Goal: Information Seeking & Learning: Learn about a topic

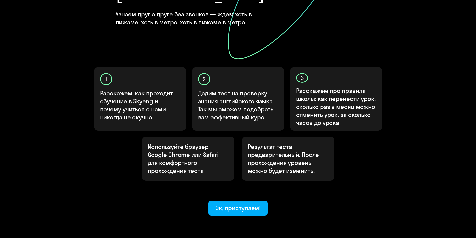
scroll to position [123, 0]
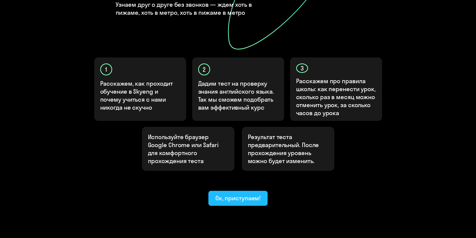
click at [242, 194] on div "Ок, приступаем!" at bounding box center [239, 198] width 46 height 8
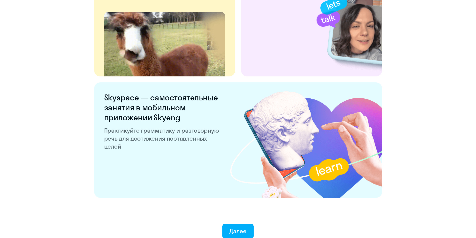
scroll to position [921, 0]
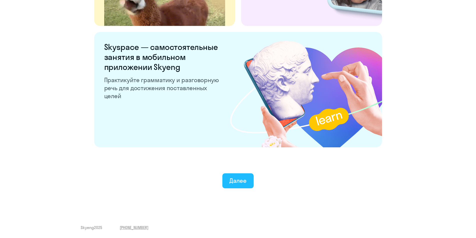
click at [237, 179] on div "Далее" at bounding box center [238, 181] width 17 height 8
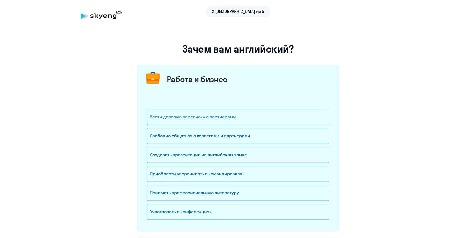
click at [189, 119] on div "Вести деловую переписку с партнерами" at bounding box center [238, 117] width 183 height 16
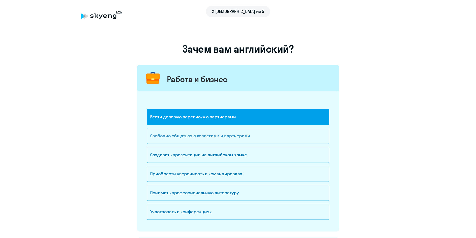
click at [194, 138] on div "Свободно общаться с коллегами и партнерами" at bounding box center [238, 136] width 183 height 16
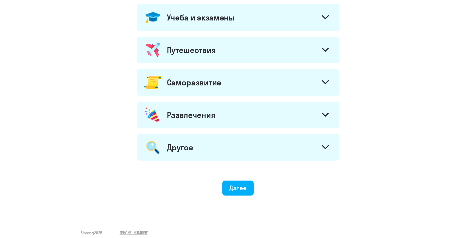
scroll to position [239, 0]
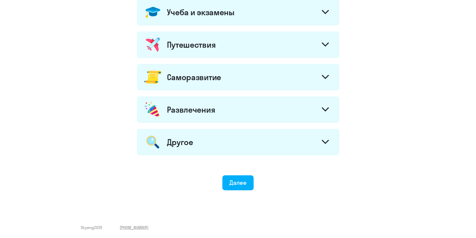
click at [268, 51] on div "Путешествия" at bounding box center [238, 45] width 203 height 27
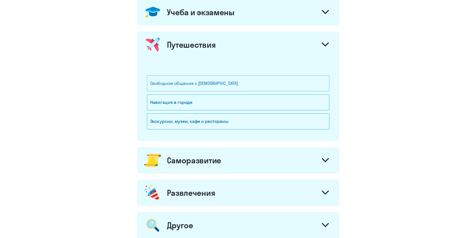
click at [225, 83] on div "Свободное общение с [DEMOGRAPHIC_DATA]" at bounding box center [238, 84] width 183 height 16
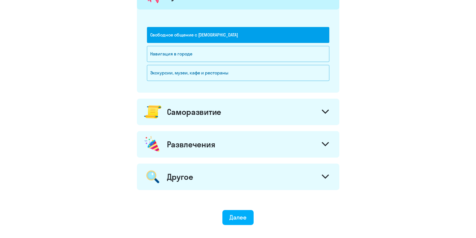
scroll to position [322, 0]
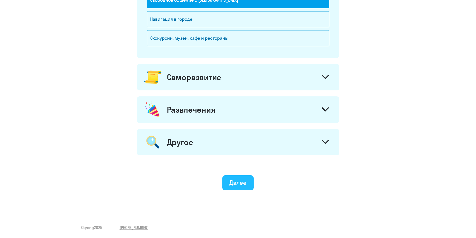
click at [236, 187] on button "Далее" at bounding box center [238, 183] width 31 height 15
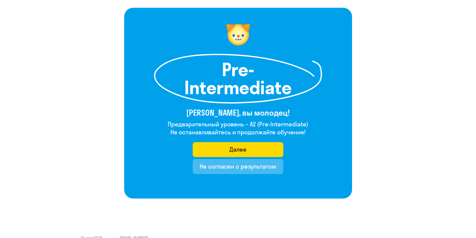
scroll to position [35, 0]
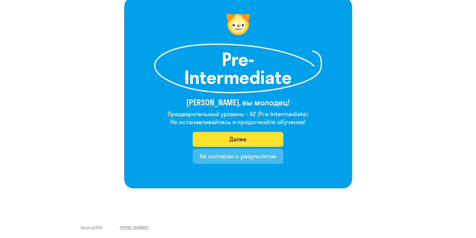
click at [240, 138] on div "Далее" at bounding box center [238, 139] width 17 height 8
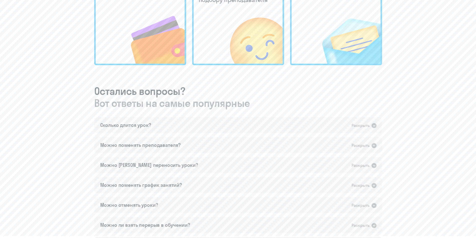
scroll to position [225, 0]
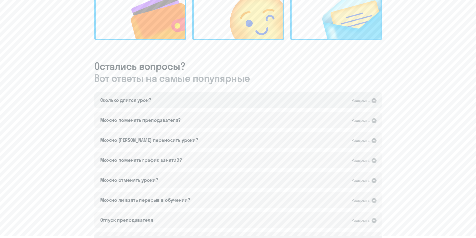
click at [373, 100] on icon at bounding box center [374, 100] width 5 height 5
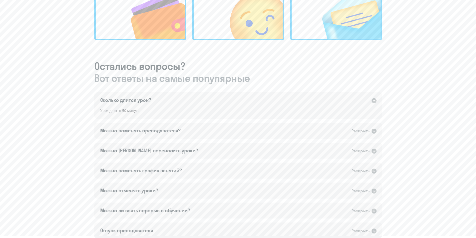
click at [373, 100] on icon at bounding box center [374, 100] width 5 height 5
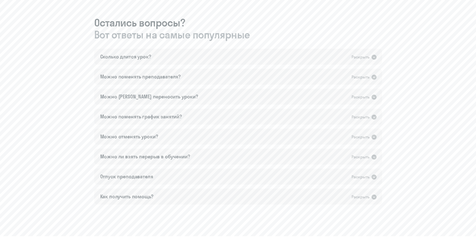
scroll to position [275, 0]
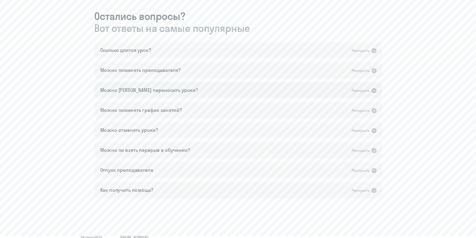
click at [374, 90] on icon at bounding box center [374, 90] width 5 height 5
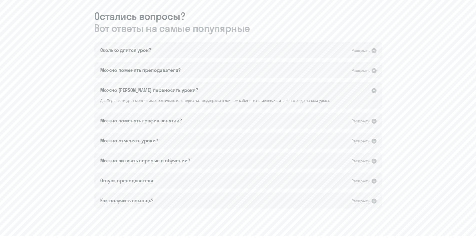
click at [374, 90] on icon at bounding box center [374, 90] width 5 height 5
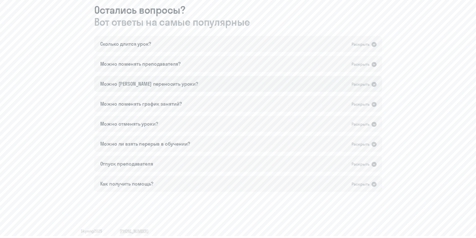
scroll to position [285, 0]
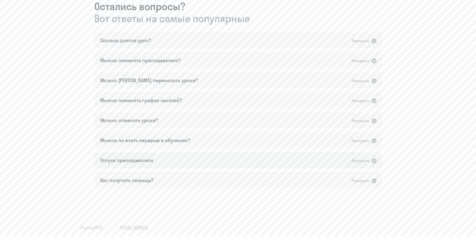
click at [371, 160] on icon at bounding box center [374, 161] width 6 height 6
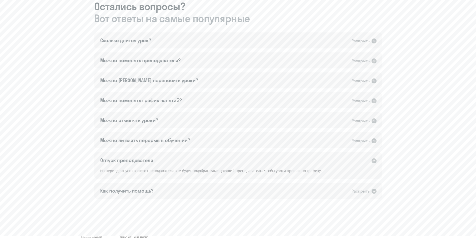
click at [371, 160] on div "Раскрыть" at bounding box center [365, 161] width 26 height 7
